Goal: Task Accomplishment & Management: Manage account settings

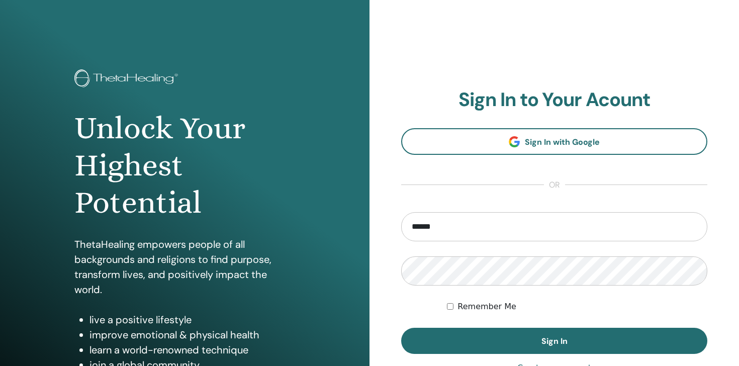
type input "**********"
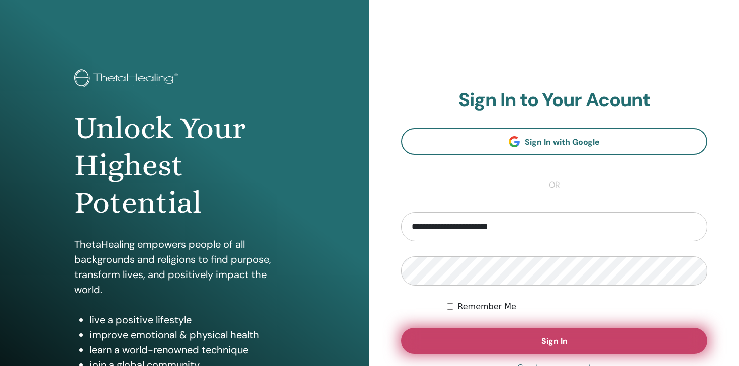
click at [551, 342] on span "Sign In" at bounding box center [555, 341] width 26 height 11
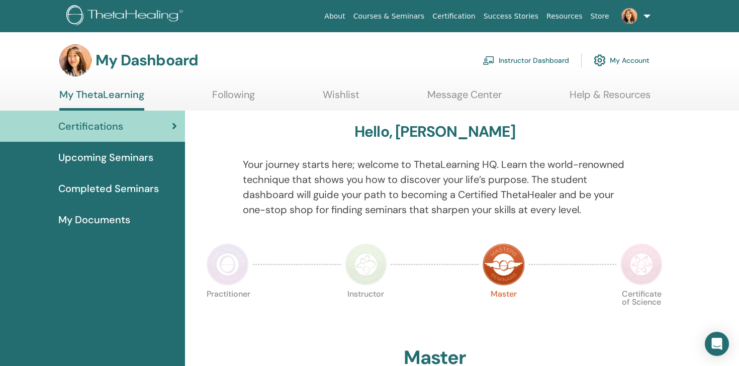
click at [513, 61] on link "Instructor Dashboard" at bounding box center [526, 60] width 86 height 22
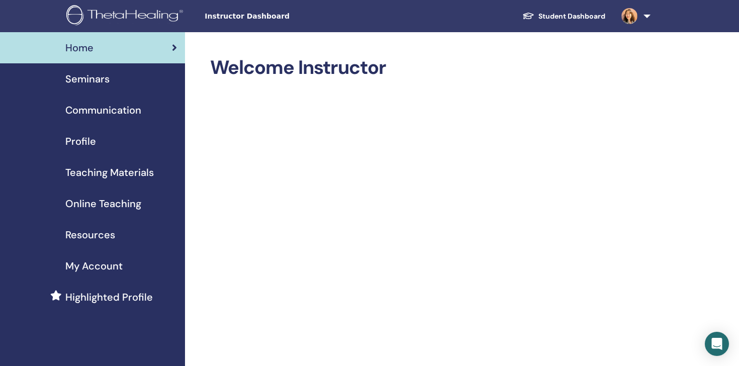
click at [82, 83] on span "Seminars" at bounding box center [87, 78] width 44 height 15
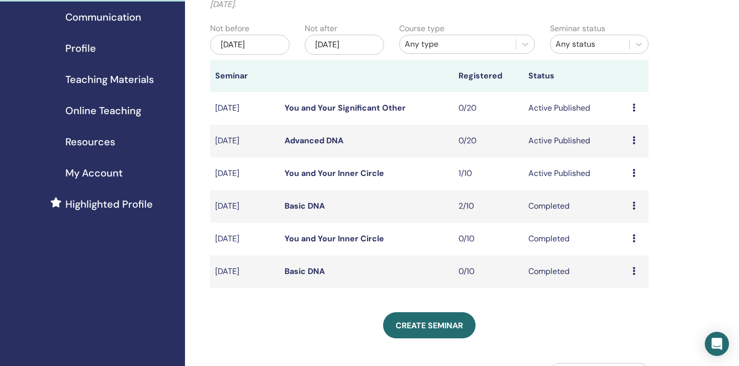
scroll to position [104, 0]
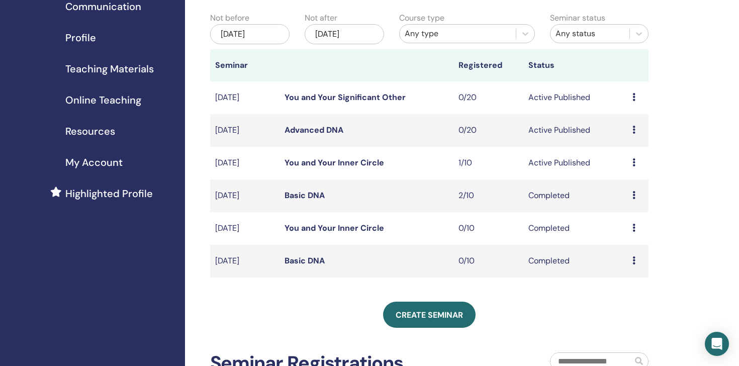
click at [635, 162] on icon at bounding box center [634, 162] width 3 height 8
click at [524, 167] on td "Active Published" at bounding box center [575, 163] width 105 height 33
click at [578, 156] on td "Active Published" at bounding box center [575, 163] width 105 height 33
click at [637, 162] on div "Preview Edit Attendees Cancel" at bounding box center [638, 163] width 11 height 12
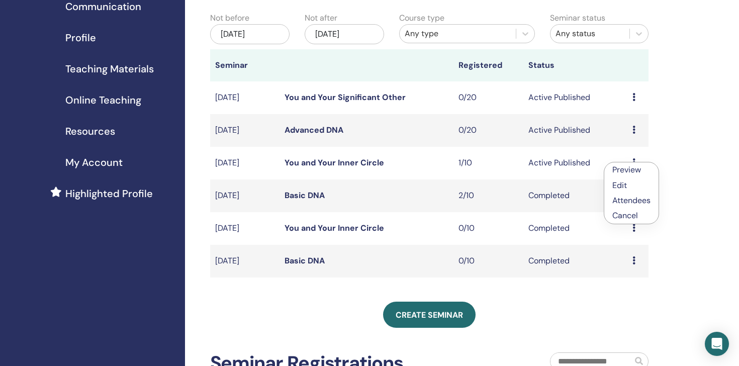
click at [625, 187] on link "Edit" at bounding box center [619, 185] width 15 height 11
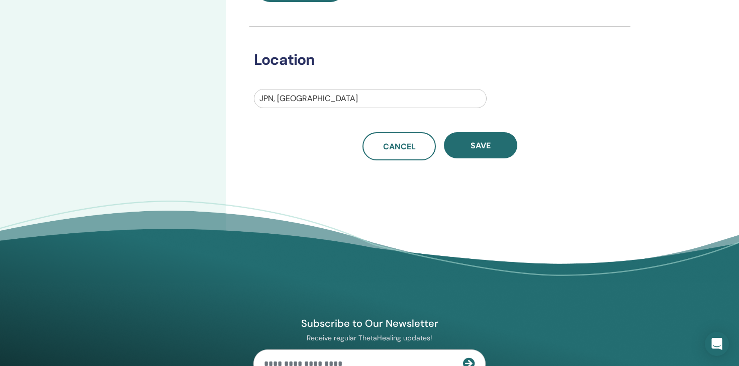
scroll to position [310, 0]
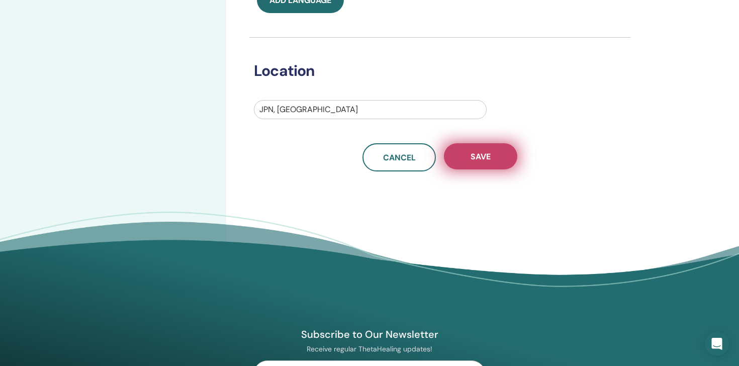
click at [485, 162] on button "Save" at bounding box center [480, 156] width 73 height 26
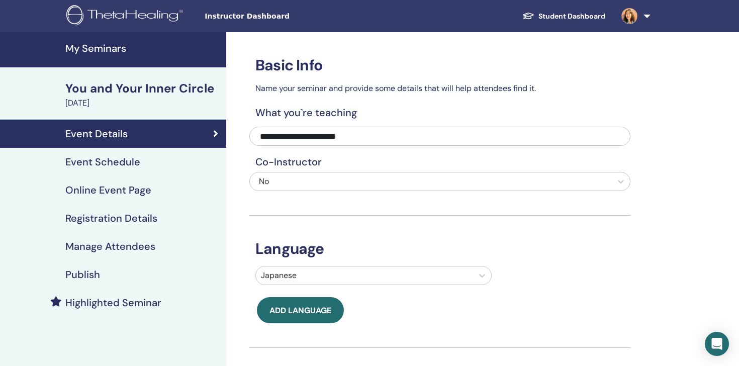
click at [91, 274] on h4 "Publish" at bounding box center [82, 275] width 35 height 12
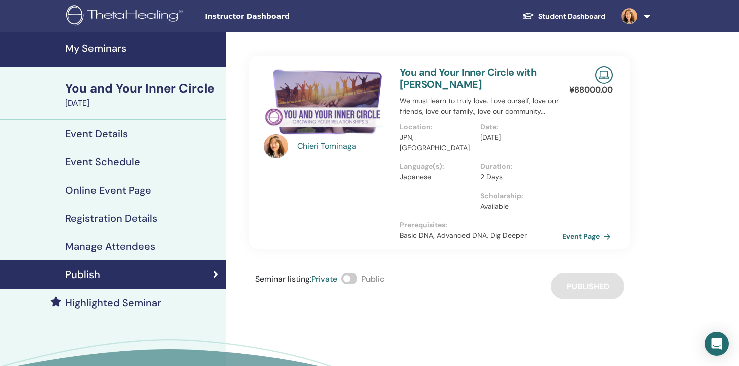
click at [594, 230] on link "Event Page" at bounding box center [588, 236] width 53 height 15
click at [587, 229] on link "Event Page" at bounding box center [588, 236] width 53 height 15
